Goal: Task Accomplishment & Management: Manage account settings

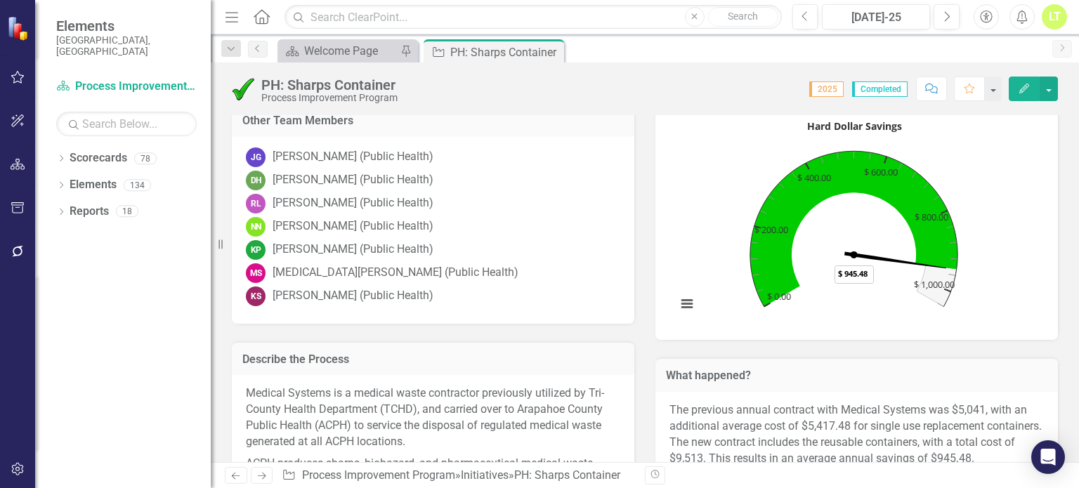
scroll to position [157, 0]
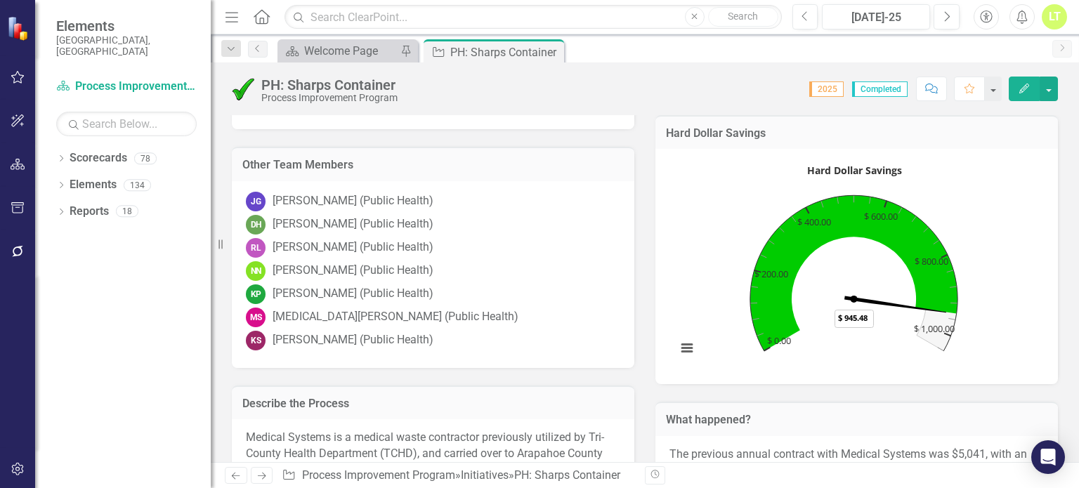
click at [488, 229] on div "DH [PERSON_NAME] (Public Health)" at bounding box center [433, 225] width 374 height 20
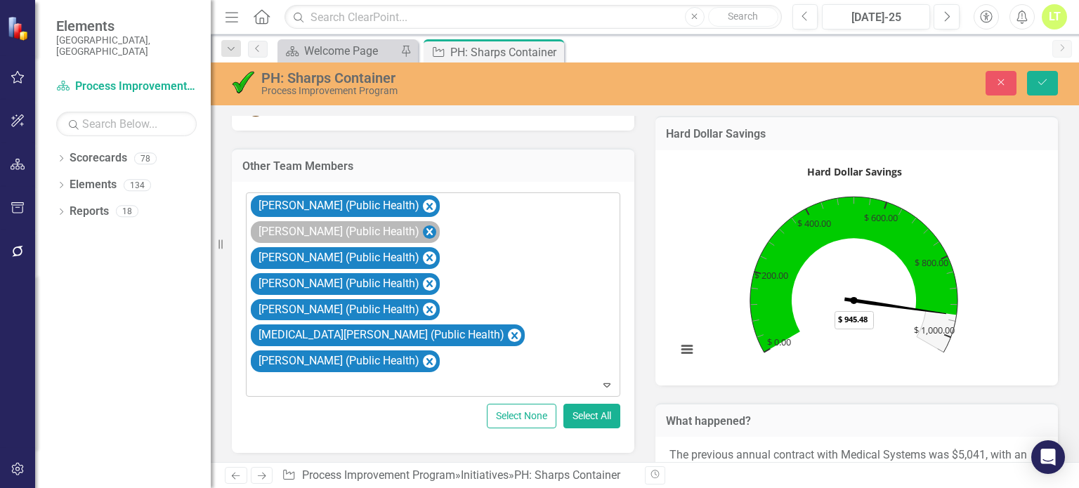
click at [433, 228] on icon "Remove Danielle Henderson (Public Health)" at bounding box center [429, 231] width 6 height 7
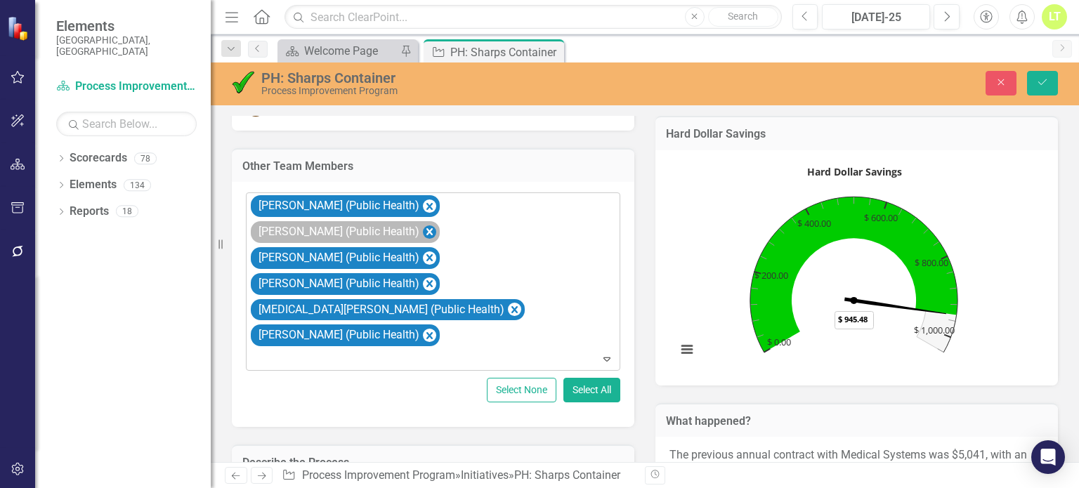
click at [436, 223] on icon "Remove Renee Lenthe (Public Health)" at bounding box center [429, 232] width 13 height 18
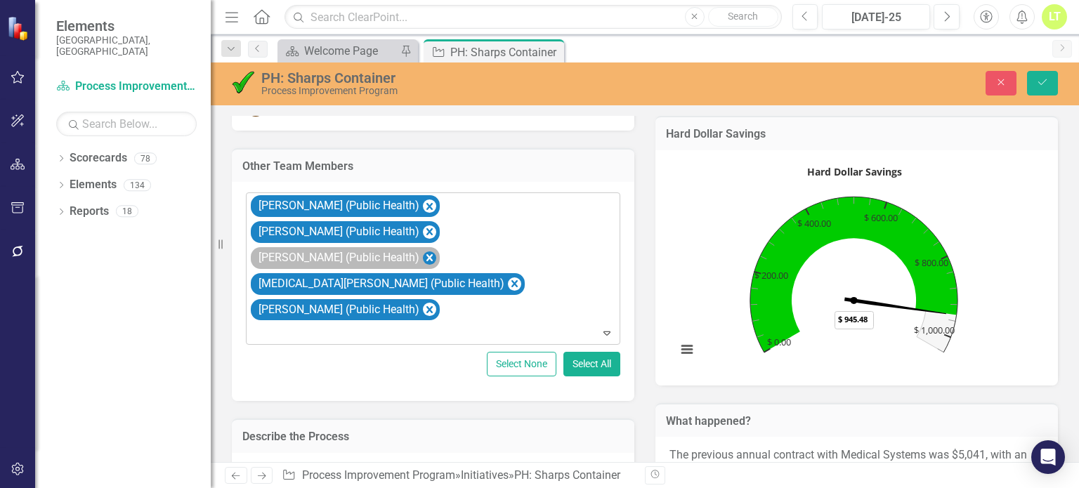
click at [436, 249] on icon "Remove Kena Pina (Public Health)" at bounding box center [429, 258] width 13 height 18
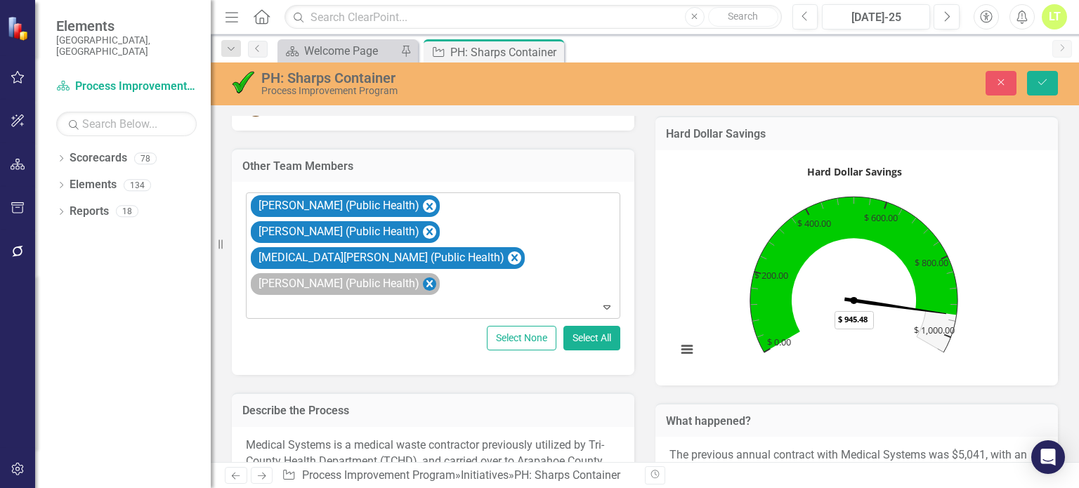
click at [436, 275] on icon "Remove Katie Smith (Public Health)" at bounding box center [429, 284] width 13 height 18
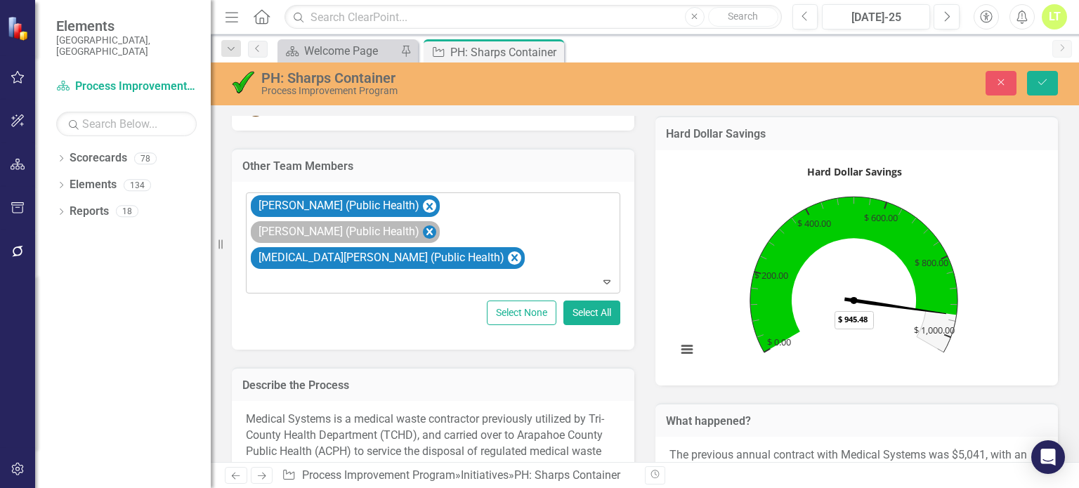
click at [427, 233] on icon "Remove Natasha Newlin (Public Health)" at bounding box center [429, 232] width 13 height 18
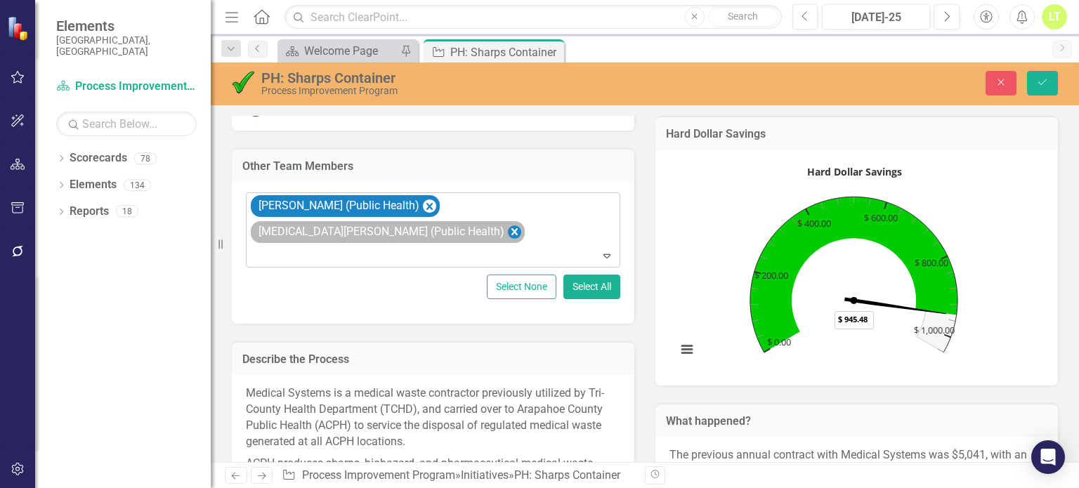
click at [511, 228] on icon "Remove Makena Slater (Public Health)" at bounding box center [514, 231] width 6 height 7
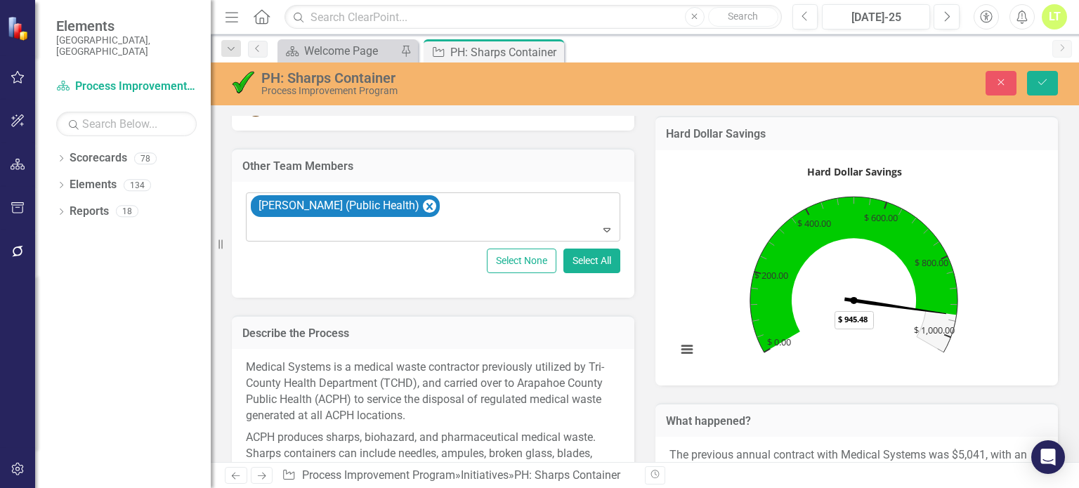
click at [1024, 86] on div "Close Save" at bounding box center [898, 83] width 341 height 25
click at [1042, 79] on icon "Save" at bounding box center [1042, 82] width 13 height 10
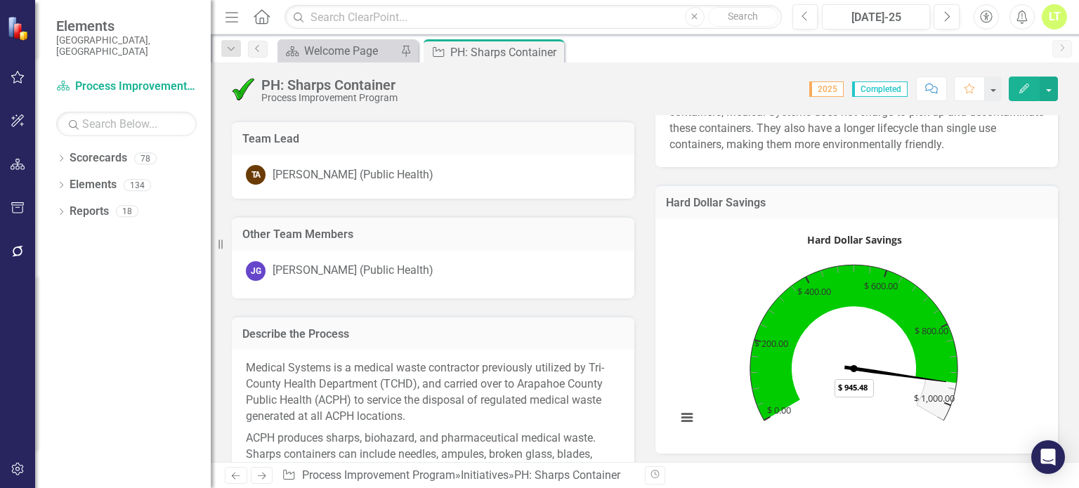
scroll to position [0, 0]
